Goal: Entertainment & Leisure: Consume media (video, audio)

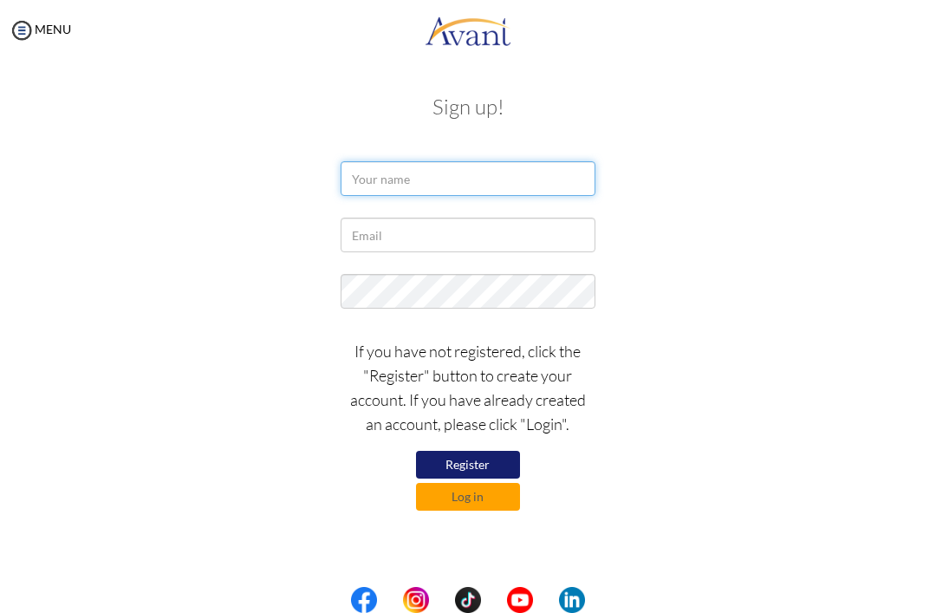
click at [463, 177] on input "text" at bounding box center [468, 178] width 254 height 35
click at [463, 179] on input "text" at bounding box center [468, 178] width 254 height 35
type input "Joana Nicole Tan"
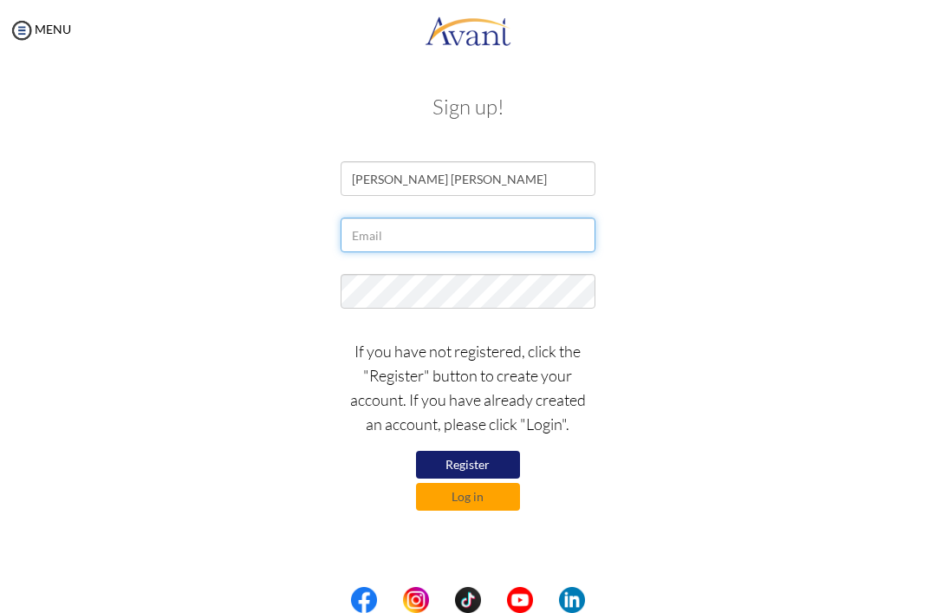
click at [463, 240] on input "text" at bounding box center [468, 234] width 254 height 35
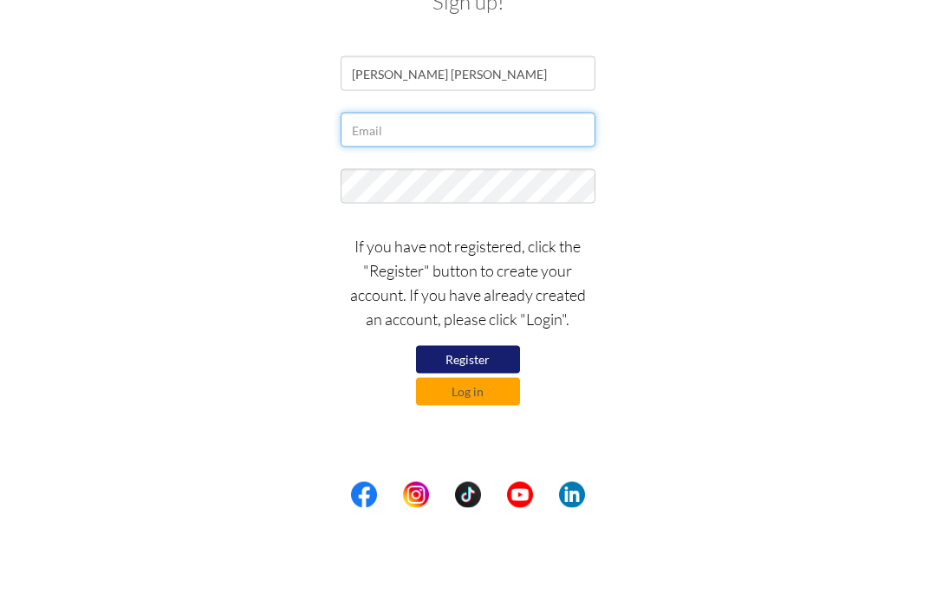
type input "ncletan@gmail.com"
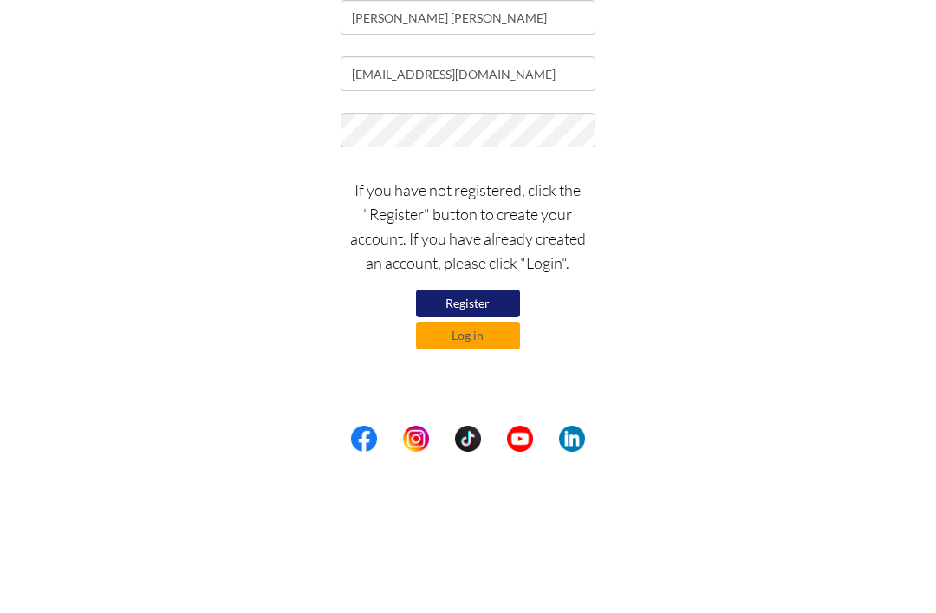
click at [463, 330] on div "If you have not registered, click the "Register" button to create your account.…" at bounding box center [468, 420] width 841 height 180
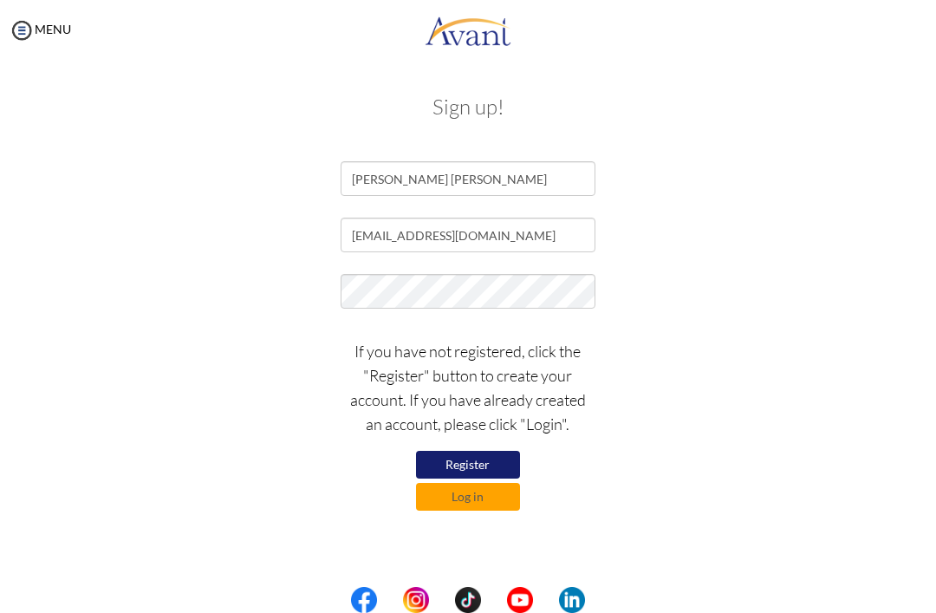
click at [463, 500] on button "Log in" at bounding box center [468, 497] width 104 height 28
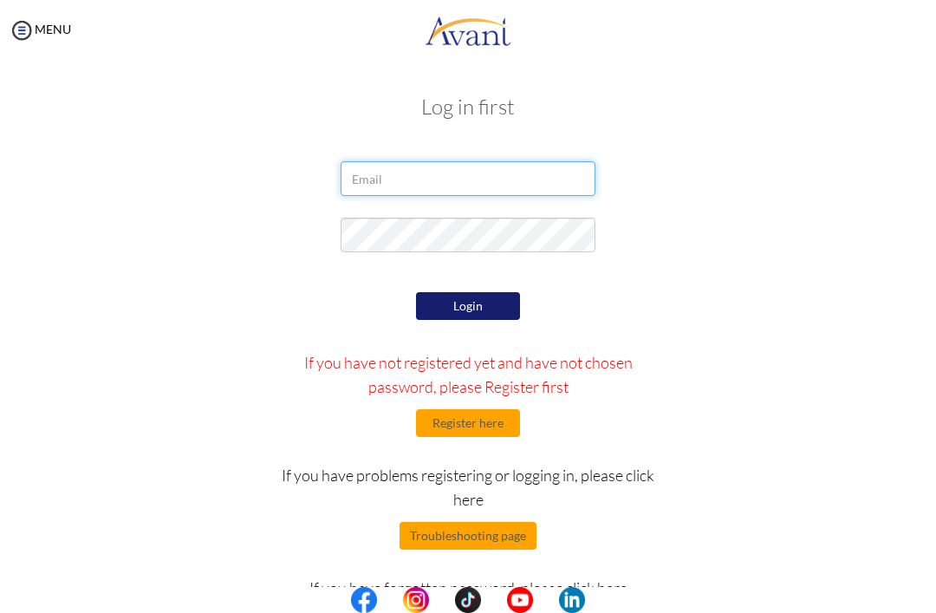
click at [463, 191] on input "email" at bounding box center [468, 178] width 254 height 35
type input "ncletan@gmail.com"
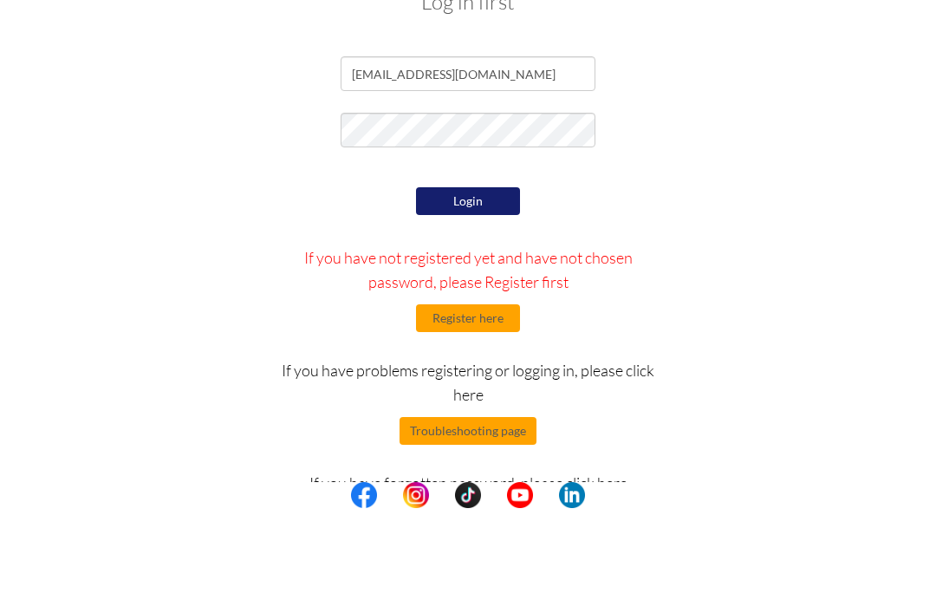
click at [463, 292] on button "Login" at bounding box center [468, 306] width 104 height 28
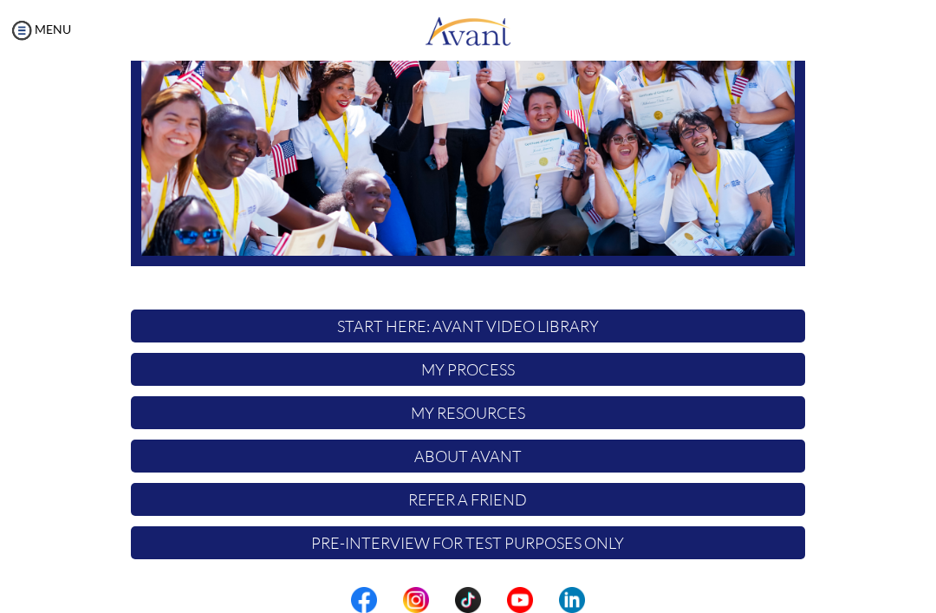
scroll to position [269, 0]
click at [659, 324] on p "START HERE: Avant Video Library" at bounding box center [468, 325] width 674 height 33
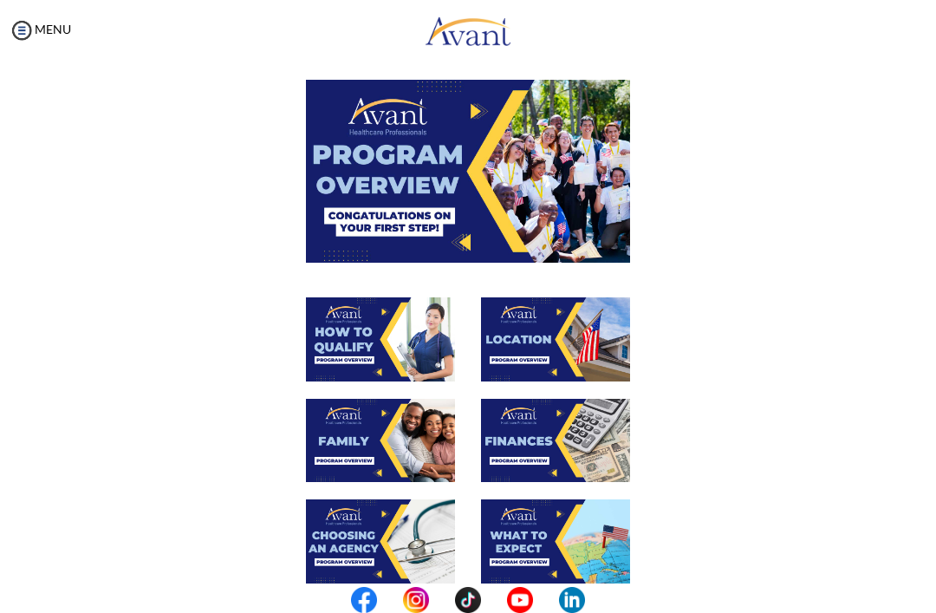
scroll to position [68, 0]
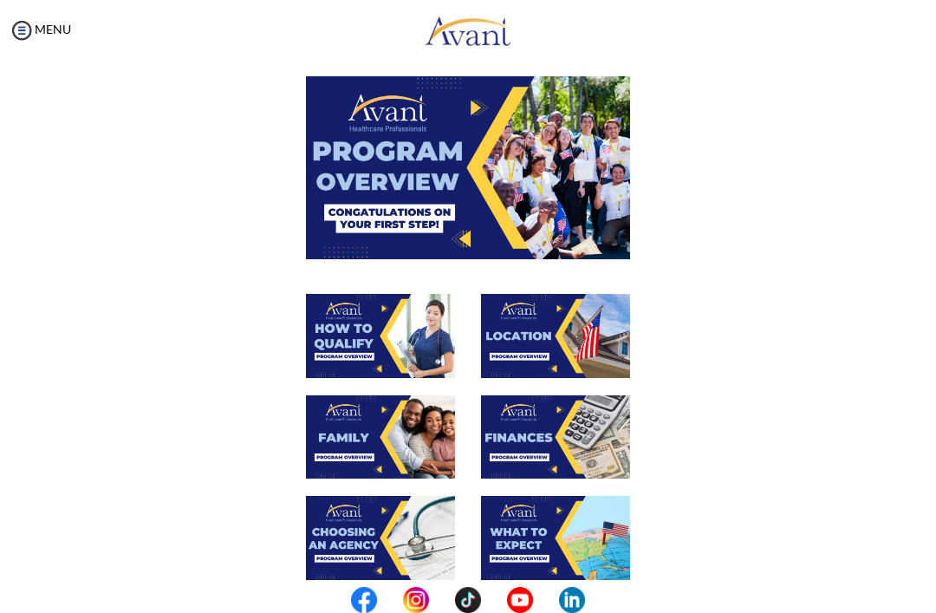
click at [541, 183] on img at bounding box center [468, 167] width 324 height 182
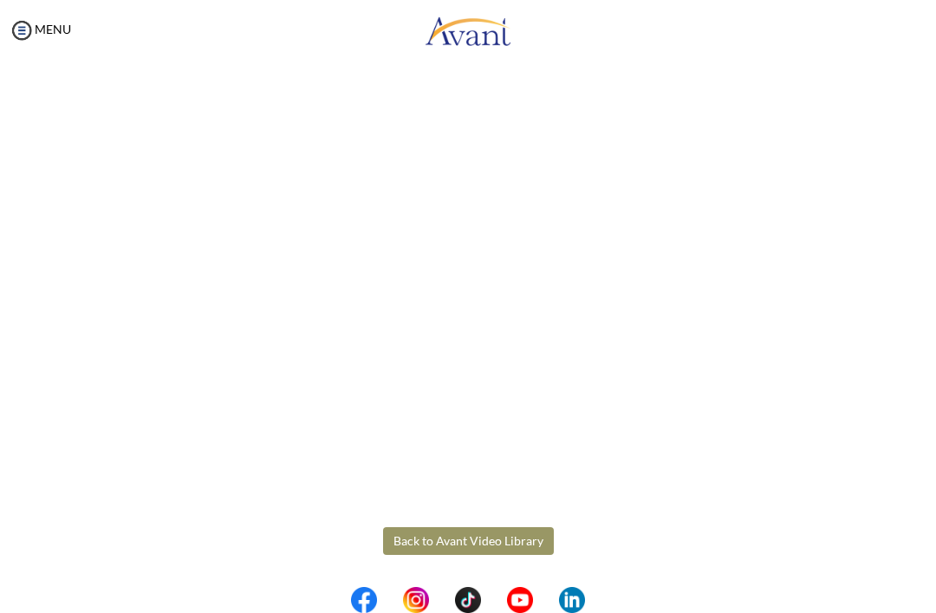
scroll to position [142, 0]
click at [404, 539] on button "Back to Avant Video Library" at bounding box center [468, 541] width 171 height 28
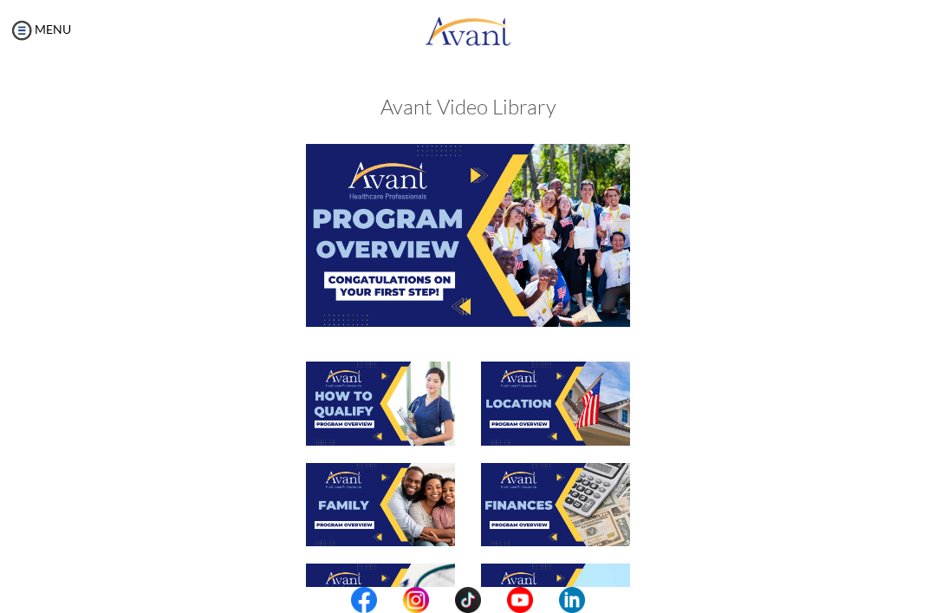
click at [403, 406] on img at bounding box center [380, 403] width 149 height 84
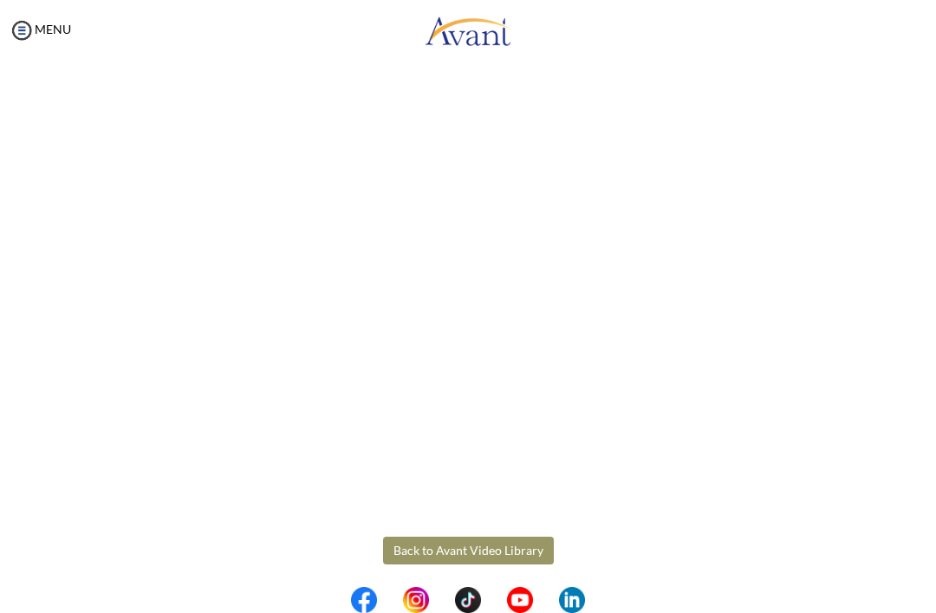
scroll to position [133, 0]
click at [524, 549] on body "Maintenance break. Please come back in 2 hours. MENU My Status What is the next…" at bounding box center [468, 306] width 936 height 613
click at [512, 542] on button "Back to Avant Video Library" at bounding box center [468, 541] width 171 height 28
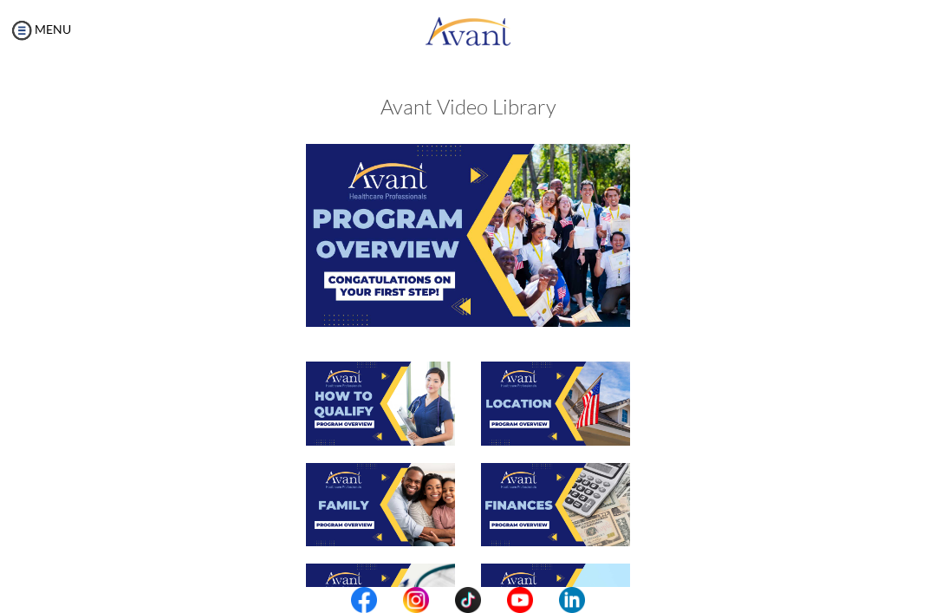
click at [589, 406] on img at bounding box center [555, 403] width 149 height 84
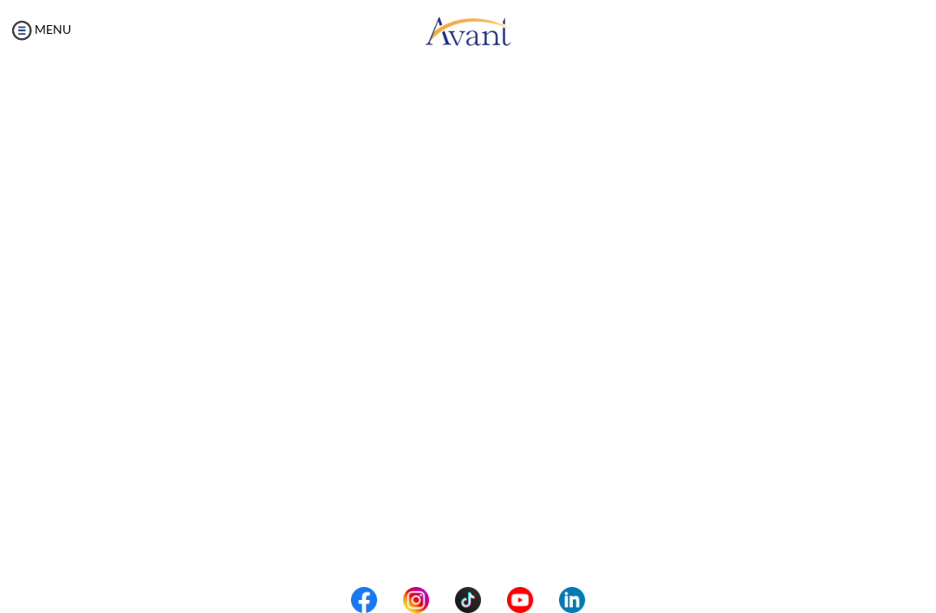
scroll to position [68, 0]
click at [23, 328] on body "Maintenance break. Please come back in 2 hours. MENU My Status What is the next…" at bounding box center [468, 306] width 936 height 613
click at [400, 541] on button "Back to Avant Video Library" at bounding box center [468, 541] width 171 height 28
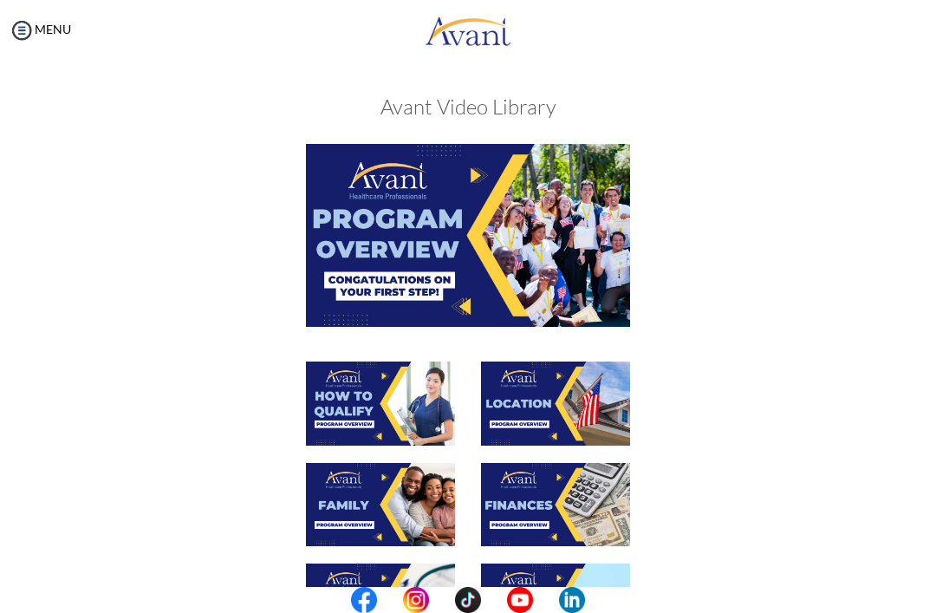
click at [349, 499] on img at bounding box center [380, 505] width 149 height 84
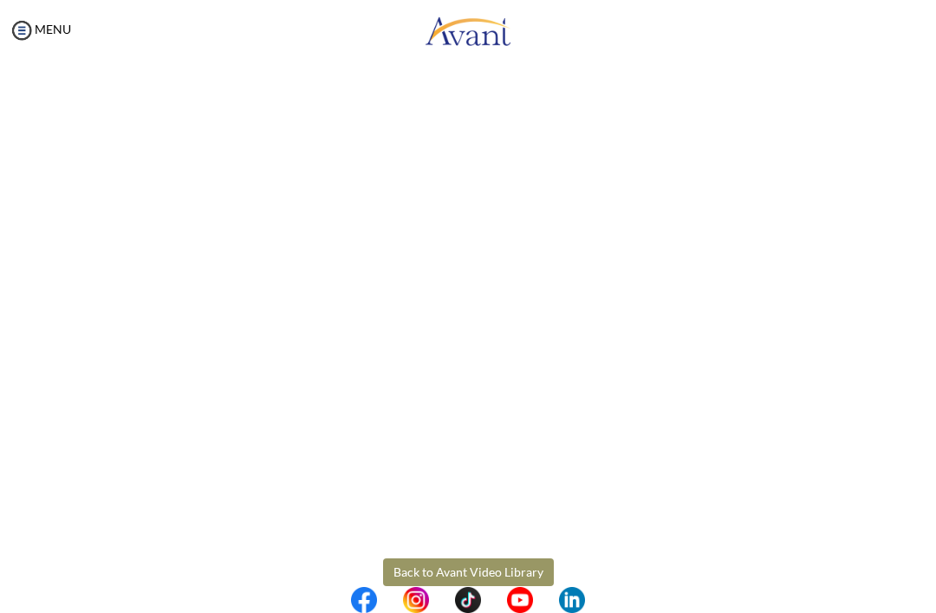
scroll to position [265, 0]
click at [420, 569] on body "Maintenance break. Please come back in 2 hours. MENU My Status What is the next…" at bounding box center [468, 306] width 936 height 613
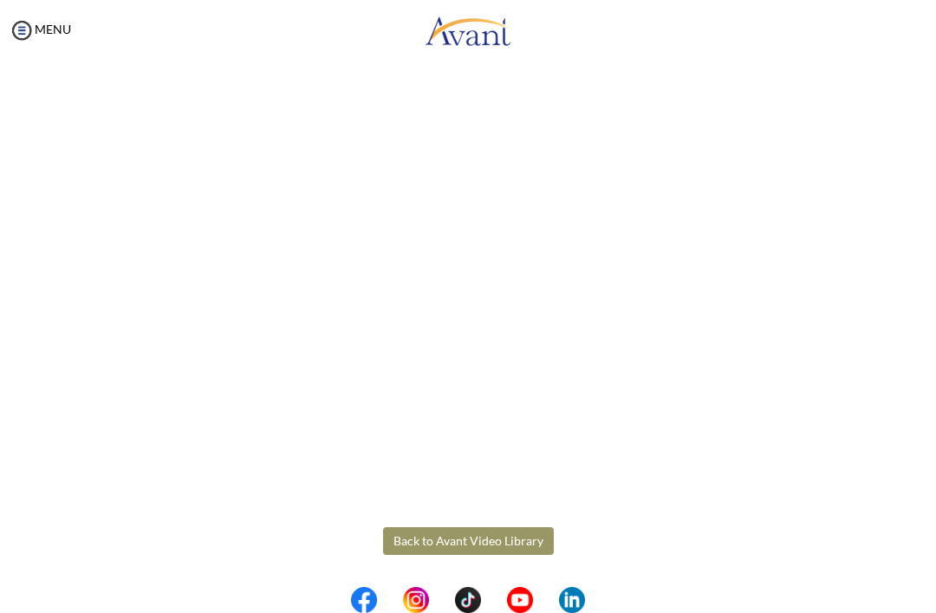
scroll to position [295, 0]
click at [408, 540] on button "Back to Avant Video Library" at bounding box center [468, 541] width 171 height 28
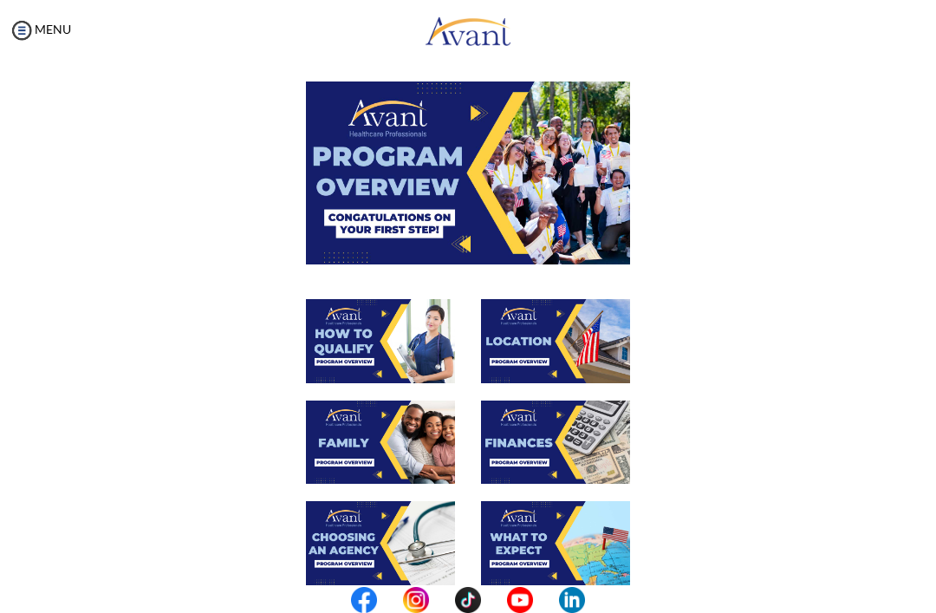
scroll to position [65, 0]
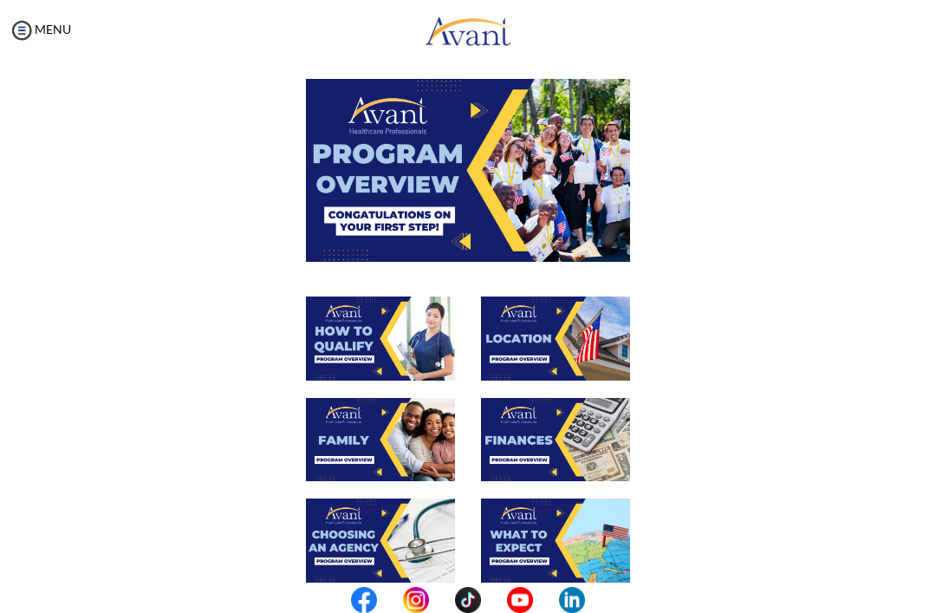
click at [512, 440] on img at bounding box center [555, 440] width 149 height 84
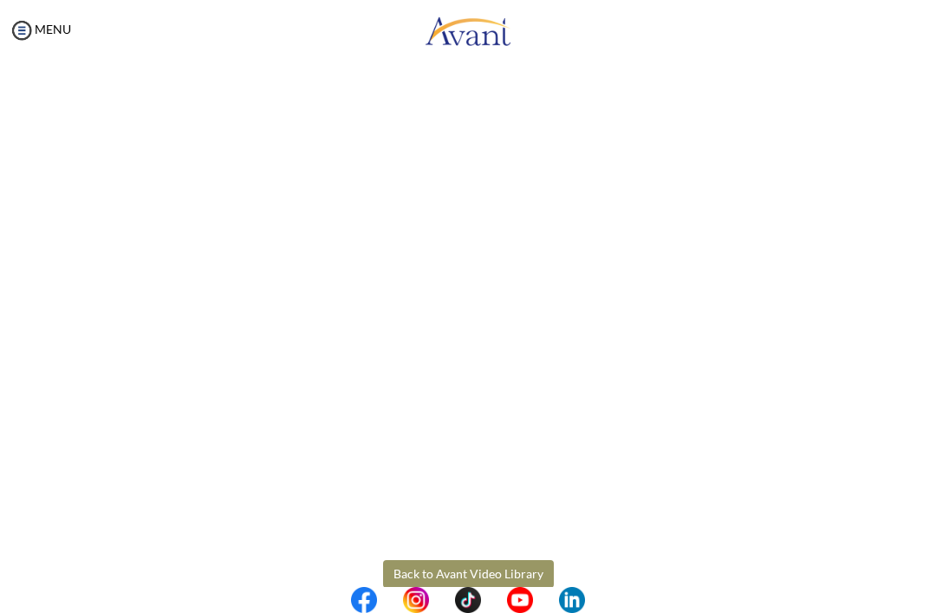
scroll to position [107, 0]
click at [477, 572] on body "Maintenance break. Please come back in 2 hours. MENU My Status What is the next…" at bounding box center [468, 306] width 936 height 613
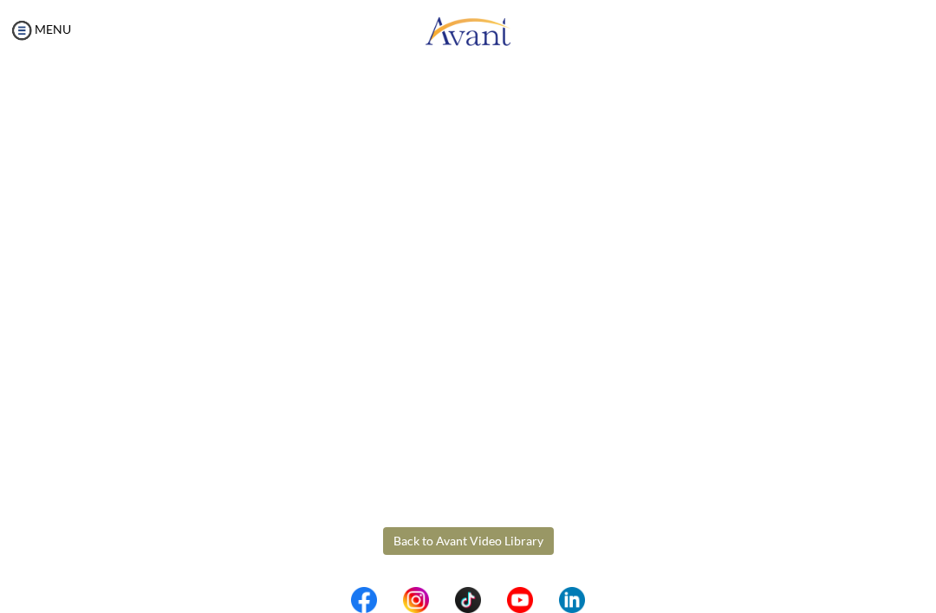
scroll to position [142, 0]
click at [466, 539] on button "Back to Avant Video Library" at bounding box center [468, 541] width 171 height 28
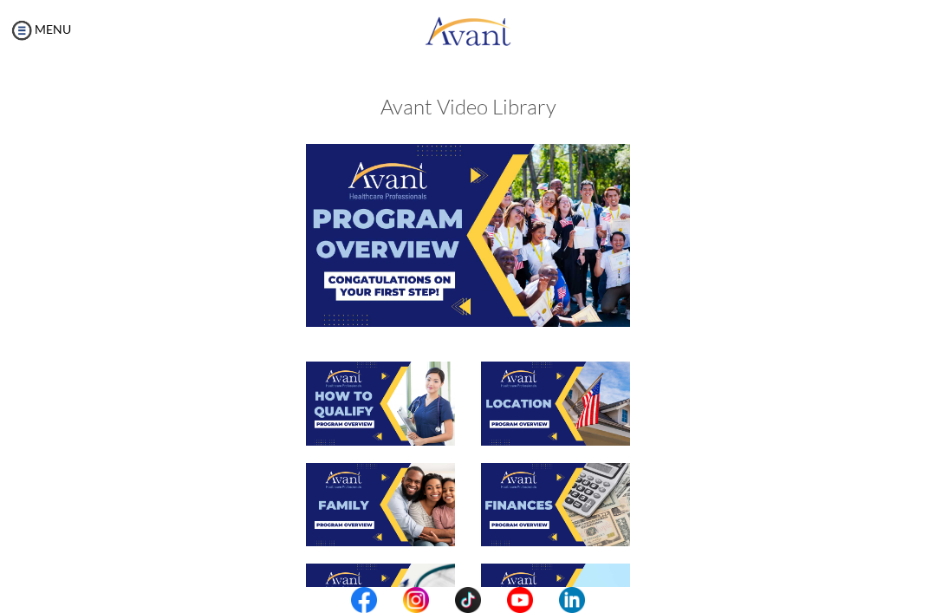
click at [574, 508] on img at bounding box center [555, 505] width 149 height 84
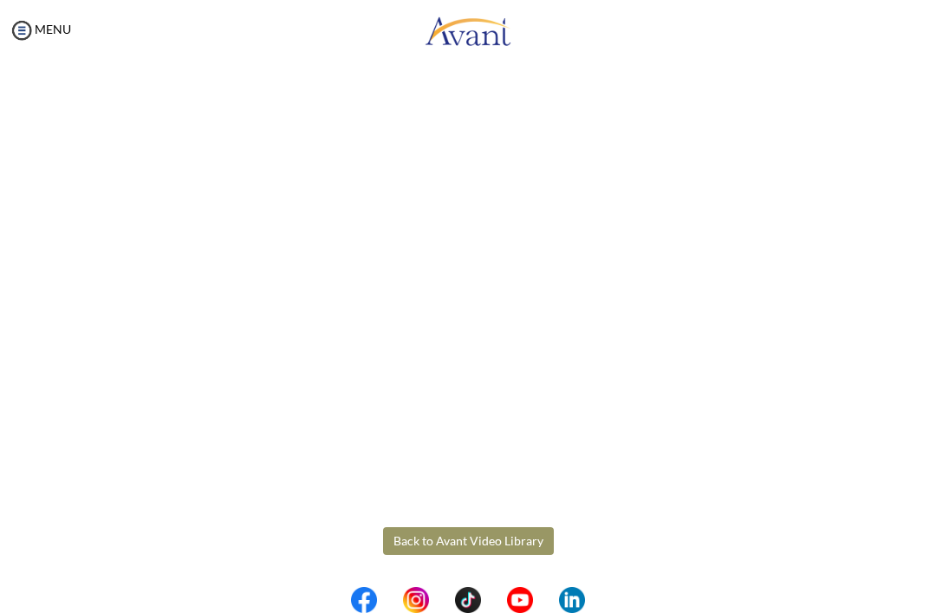
click at [495, 553] on body "Maintenance break. Please come back in 2 hours. MENU My Status What is the next…" at bounding box center [468, 306] width 936 height 613
click at [475, 552] on button "Back to Avant Video Library" at bounding box center [468, 541] width 171 height 28
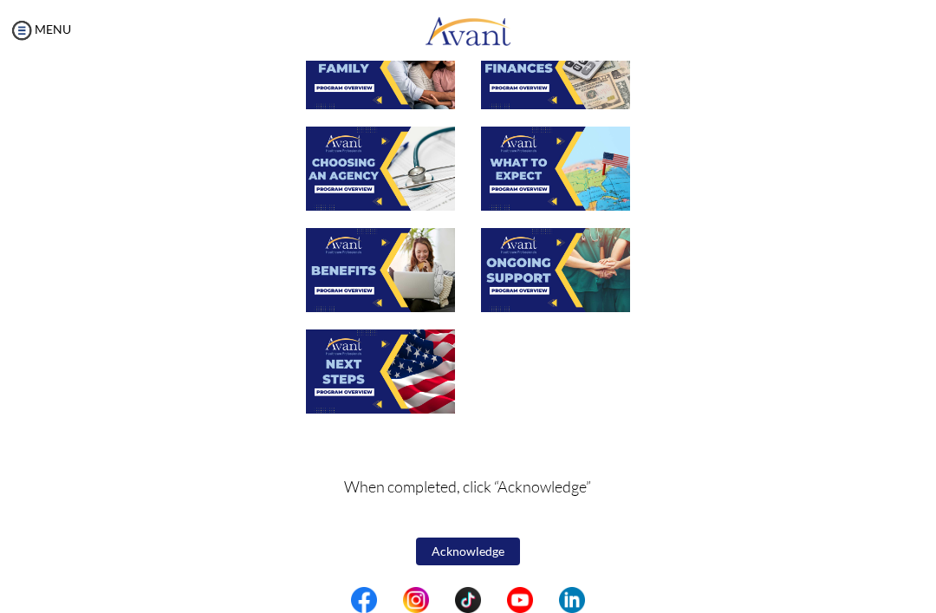
scroll to position [436, 0]
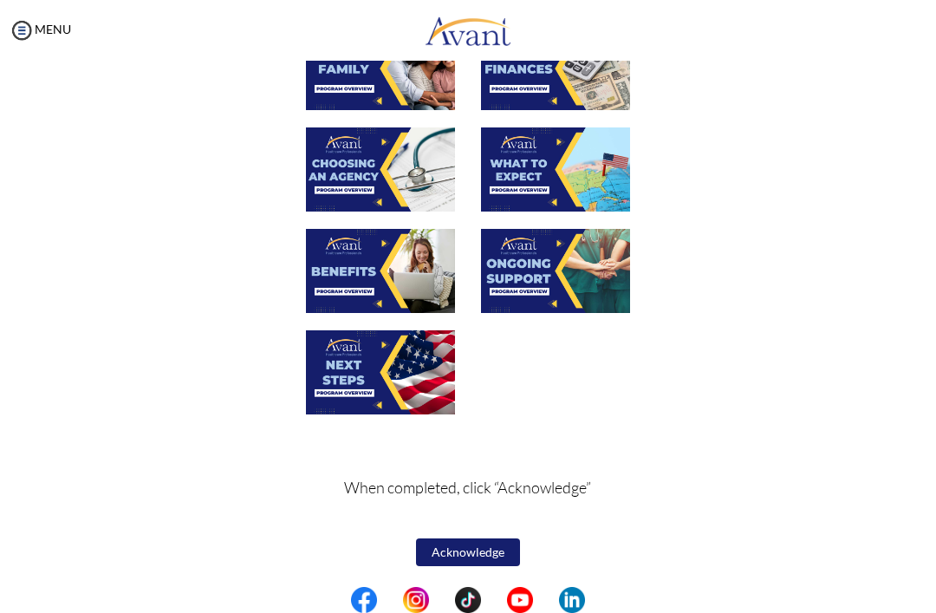
click at [396, 171] on img at bounding box center [380, 169] width 149 height 84
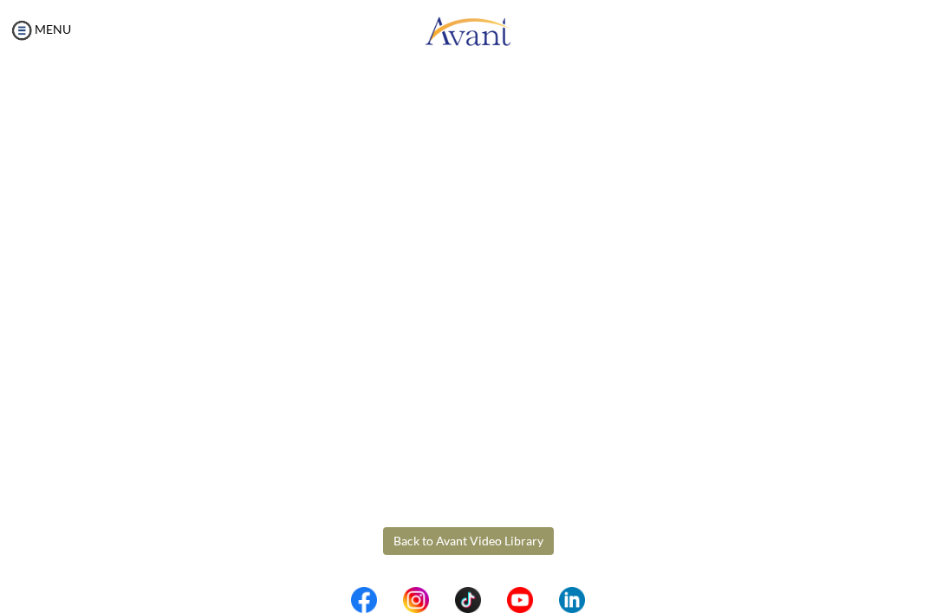
scroll to position [295, 0]
click at [512, 535] on body "Maintenance break. Please come back in 2 hours. MENU My Status What is the next…" at bounding box center [468, 306] width 936 height 613
click at [511, 549] on button "Back to Avant Video Library" at bounding box center [468, 541] width 171 height 28
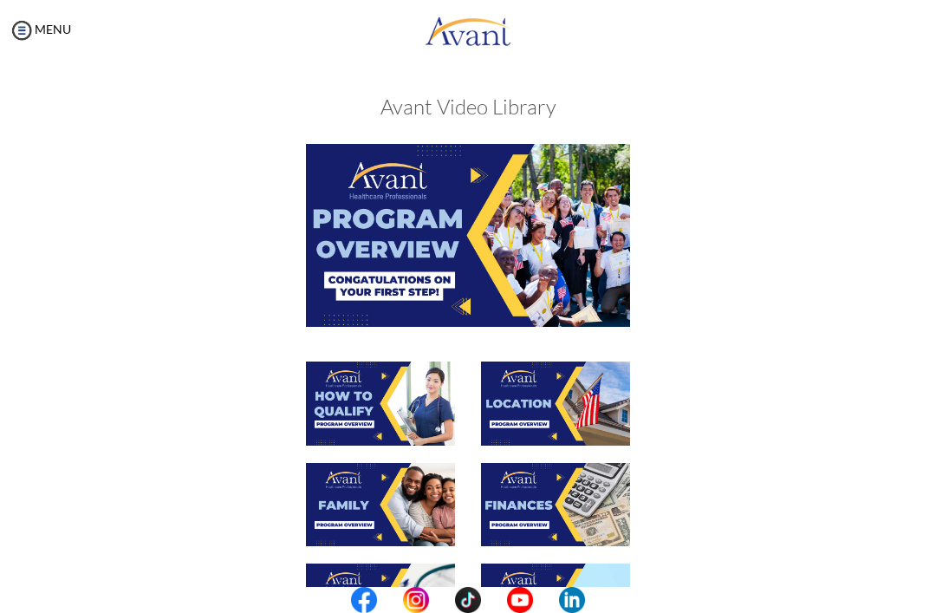
scroll to position [133, 0]
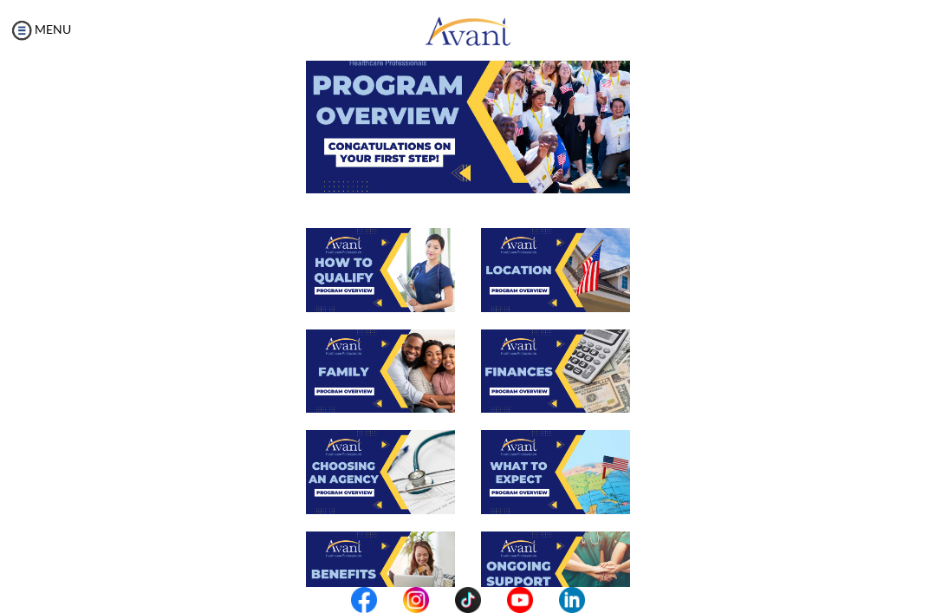
click at [568, 470] on img at bounding box center [555, 472] width 149 height 84
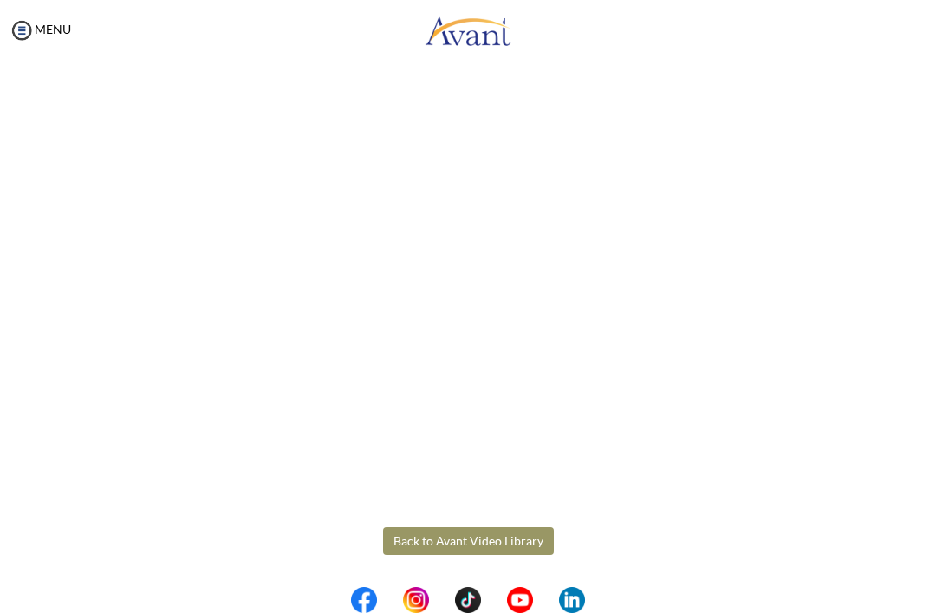
scroll to position [295, 0]
click at [515, 537] on body "Maintenance break. Please come back in 2 hours. MENU My Status What is the next…" at bounding box center [468, 306] width 936 height 613
click at [504, 536] on button "Back to Avant Video Library" at bounding box center [468, 541] width 171 height 28
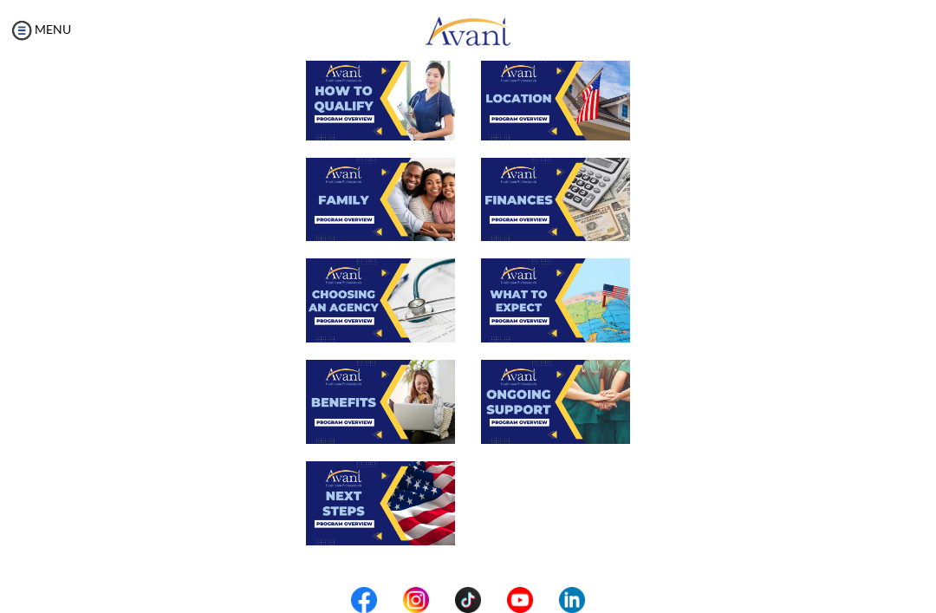
scroll to position [305, 0]
click at [422, 399] on img at bounding box center [380, 402] width 149 height 84
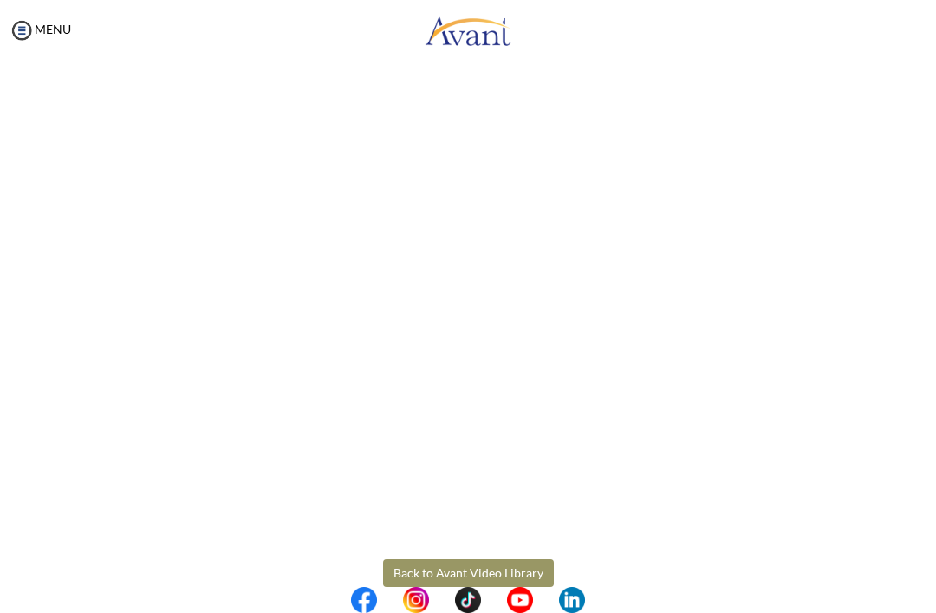
scroll to position [263, 0]
click at [512, 572] on body "Maintenance break. Please come back in 2 hours. MENU My Status What is the next…" at bounding box center [468, 306] width 936 height 613
click at [516, 581] on button "Back to Avant Video Library" at bounding box center [468, 573] width 171 height 28
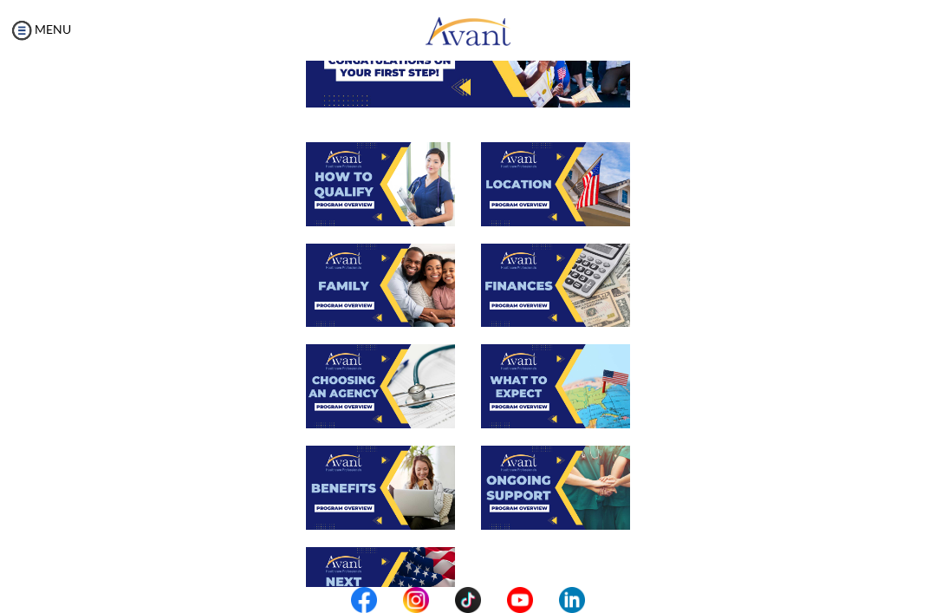
scroll to position [222, 0]
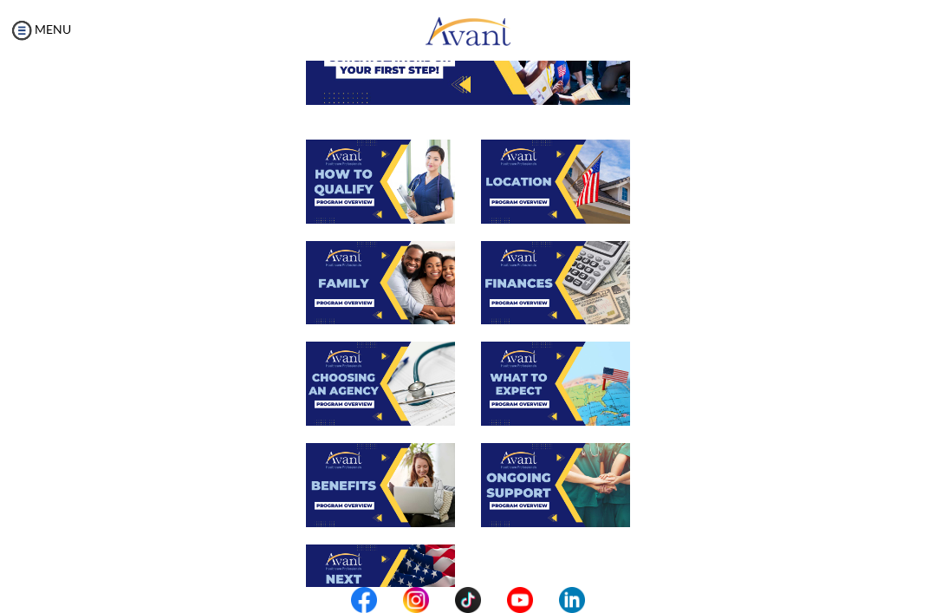
click at [584, 482] on img at bounding box center [555, 485] width 149 height 84
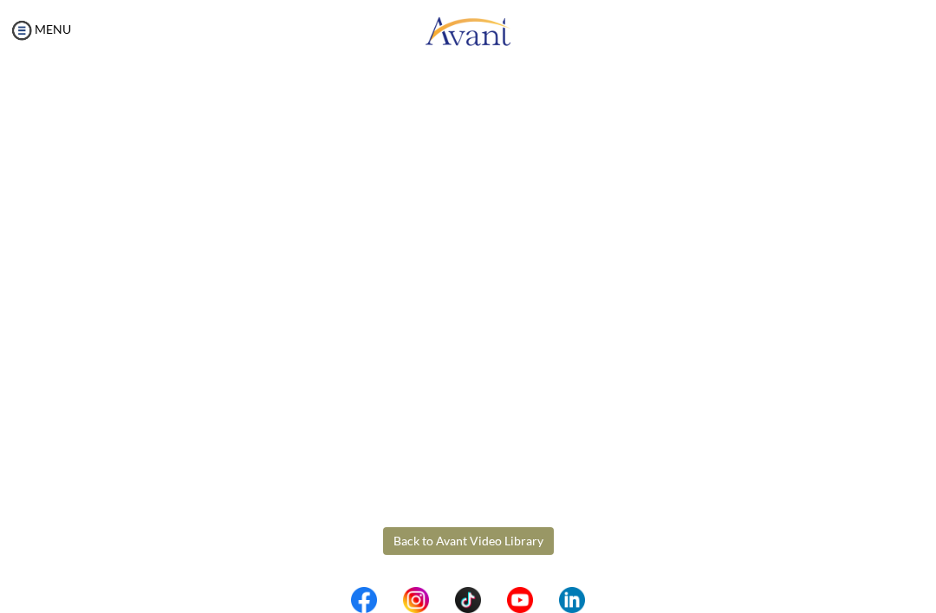
scroll to position [295, 0]
click at [507, 554] on body "Maintenance break. Please come back in 2 hours. MENU My Status What is the next…" at bounding box center [468, 306] width 936 height 613
click at [516, 538] on button "Back to Avant Video Library" at bounding box center [468, 541] width 171 height 28
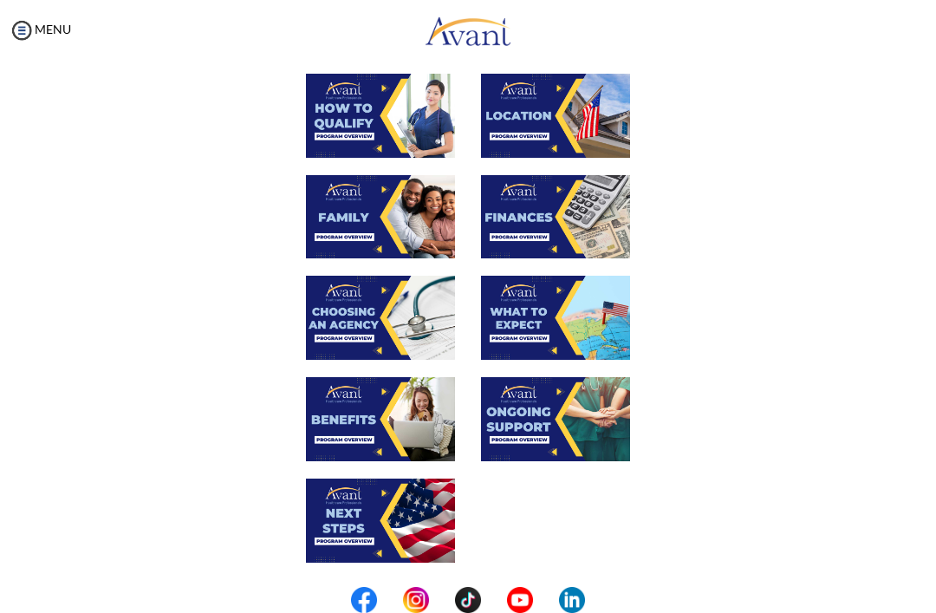
scroll to position [289, 0]
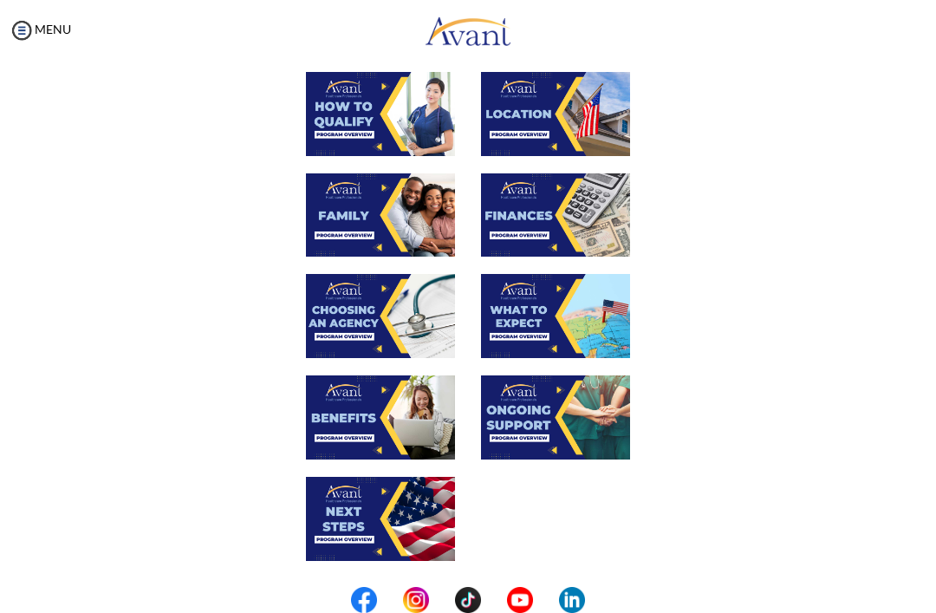
click at [393, 524] on img at bounding box center [380, 519] width 149 height 84
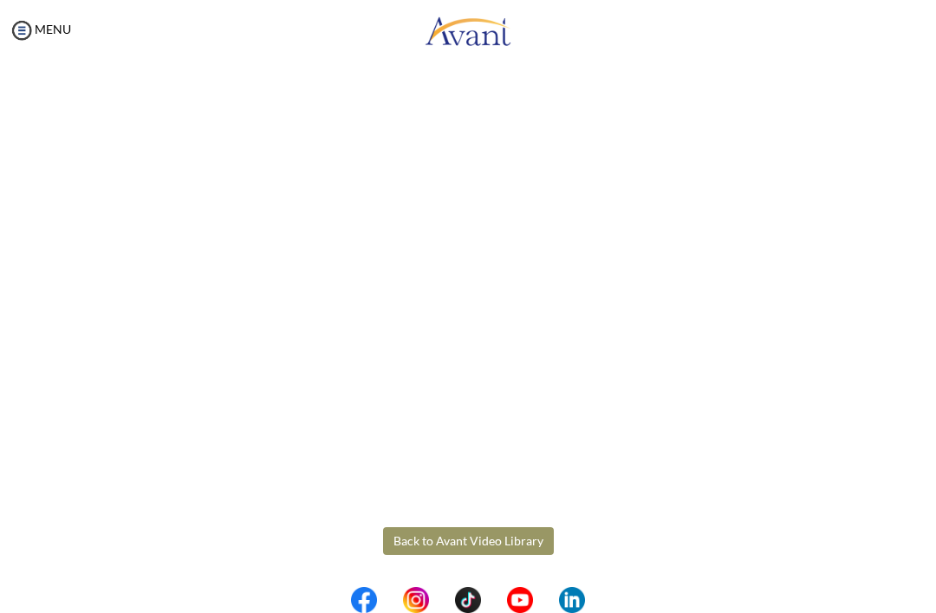
scroll to position [295, 0]
click at [511, 547] on body "Maintenance break. Please come back in 2 hours. MENU My Status What is the next…" at bounding box center [468, 306] width 936 height 613
